Goal: Information Seeking & Learning: Learn about a topic

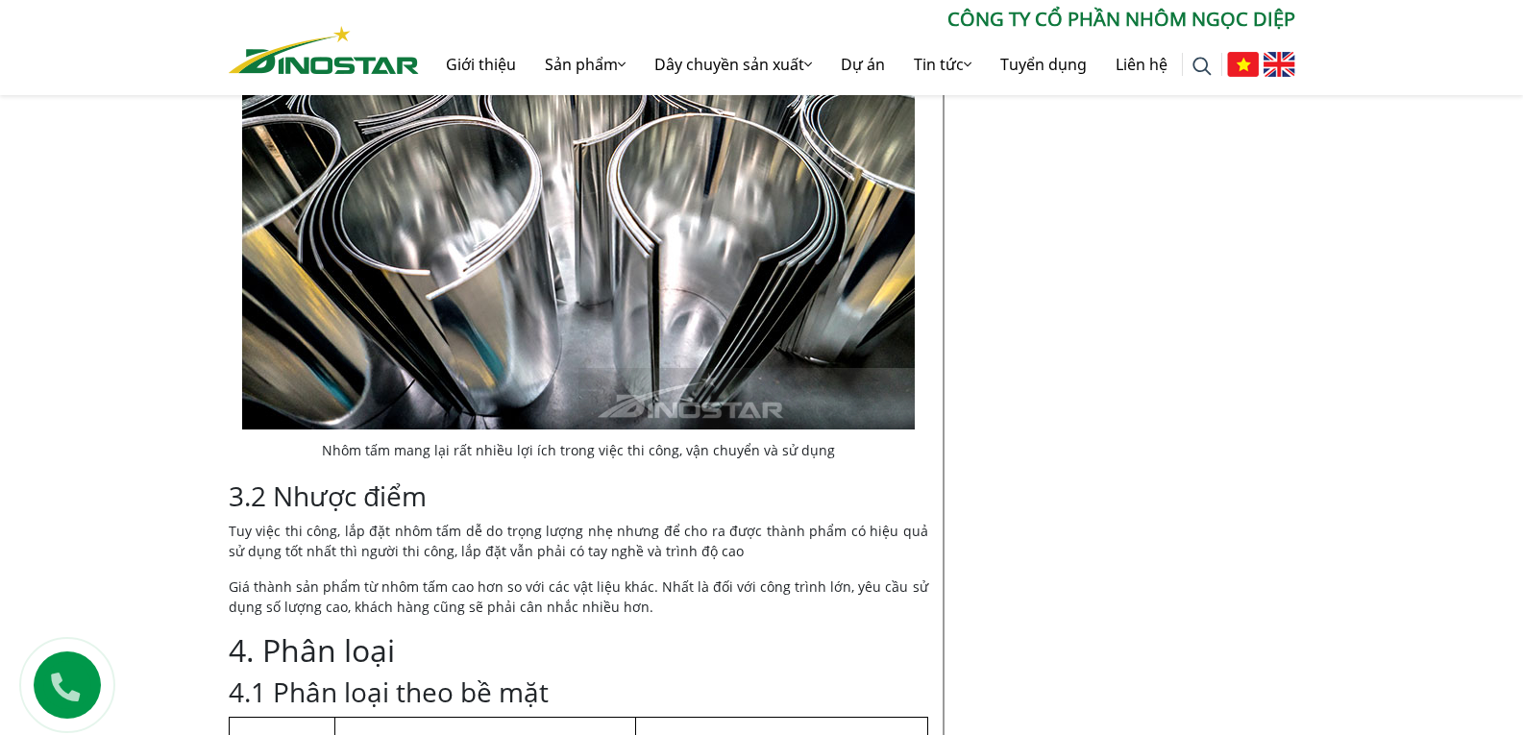
scroll to position [3172, 0]
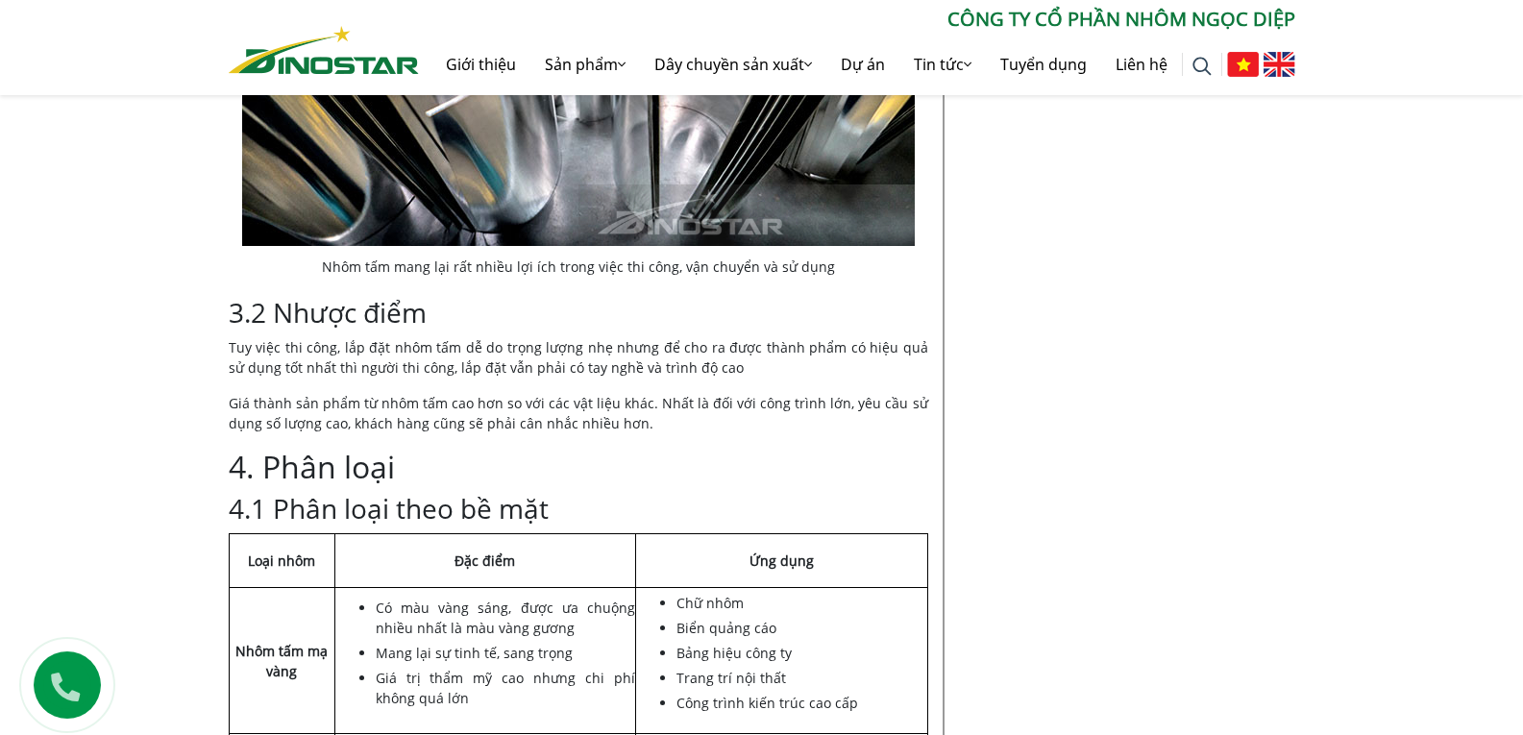
click at [1274, 286] on div "Tư vấn Mới Nhất Độ cứng của nhôm và ứng dụng trong đời sống" at bounding box center [1127, 748] width 365 height 6866
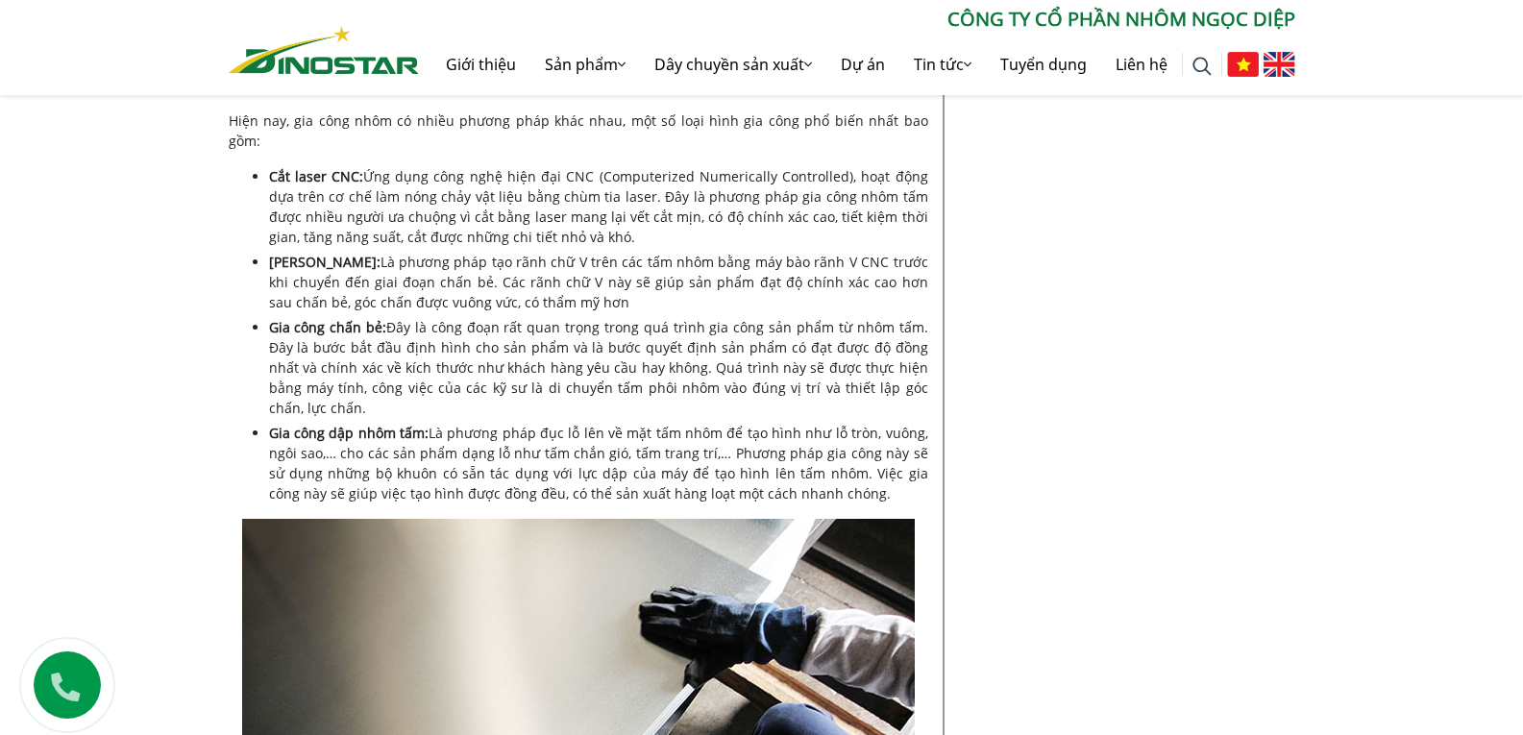
scroll to position [5863, 0]
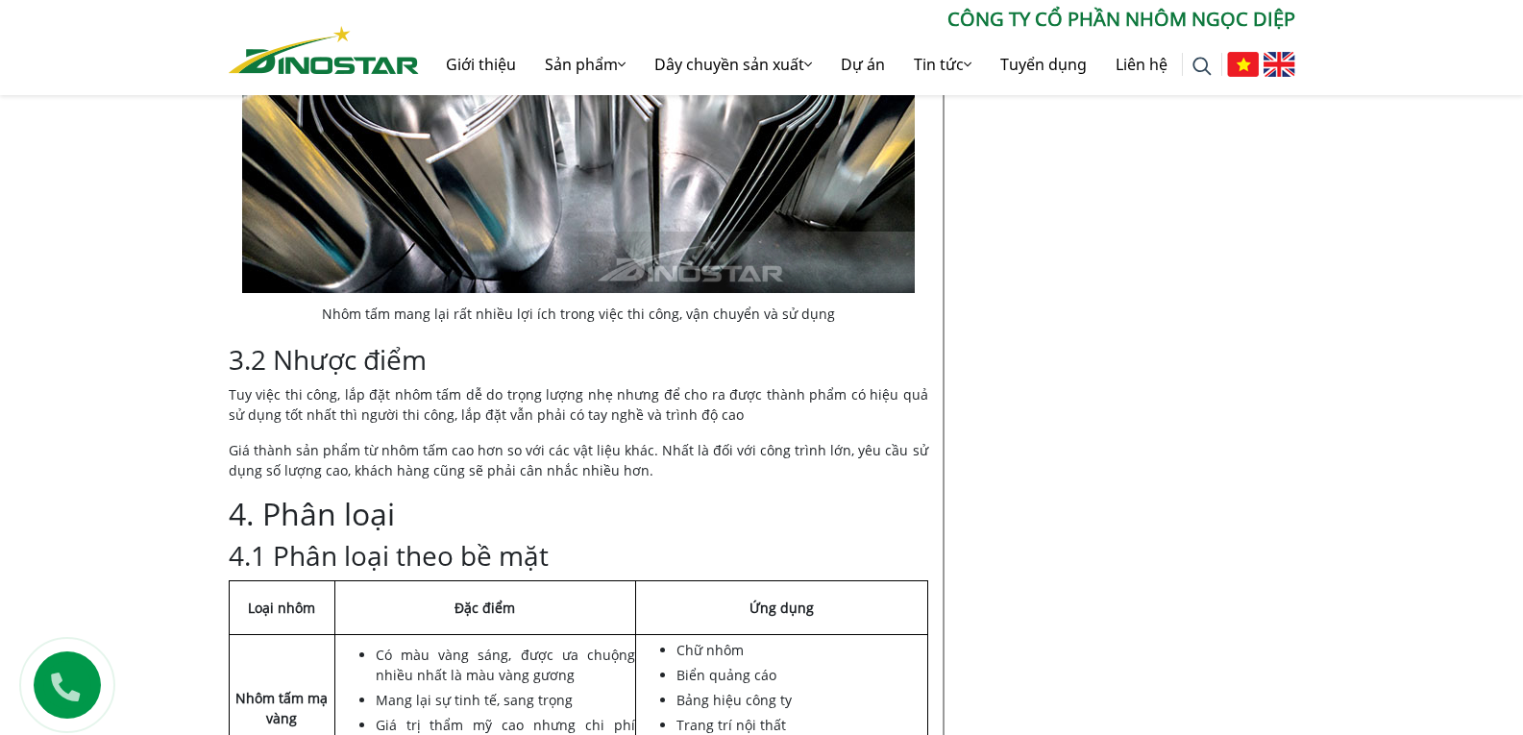
scroll to position [3364, 0]
